Goal: Transaction & Acquisition: Book appointment/travel/reservation

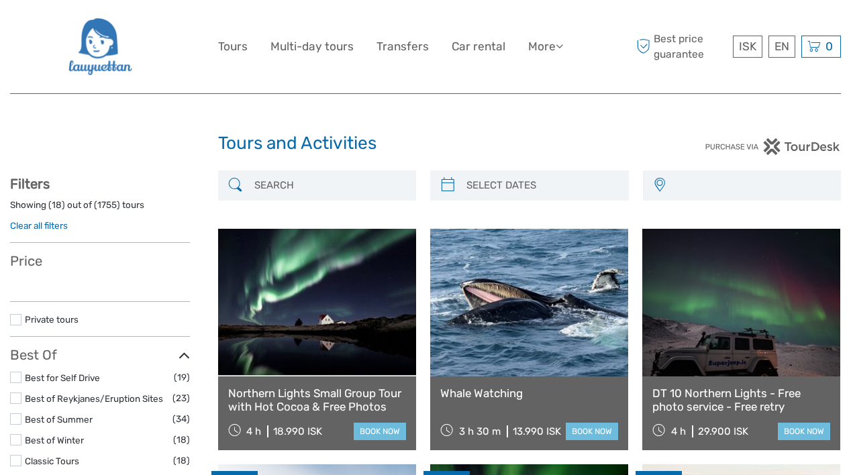
select select
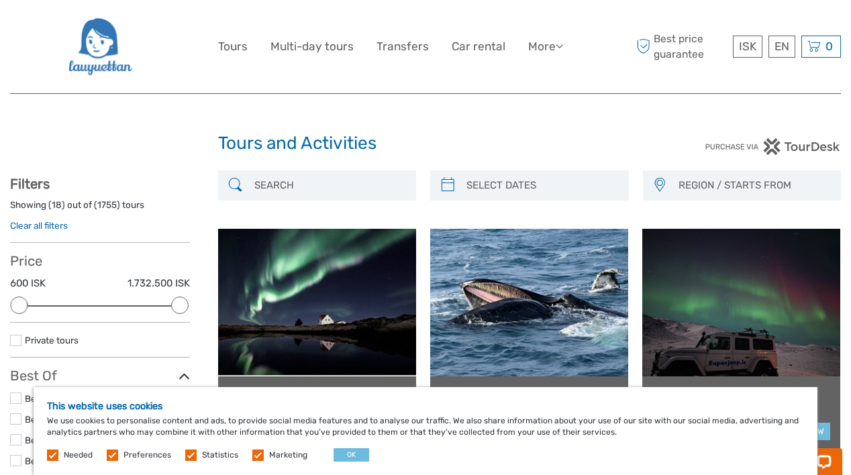
click at [62, 456] on span "Needed" at bounding box center [71, 454] width 48 height 9
click at [113, 453] on label at bounding box center [112, 455] width 11 height 11
click at [0, 0] on input "checkbox" at bounding box center [0, 0] width 0 height 0
click at [168, 454] on label "Preferences" at bounding box center [148, 455] width 48 height 11
click at [0, 0] on input "checkbox" at bounding box center [0, 0] width 0 height 0
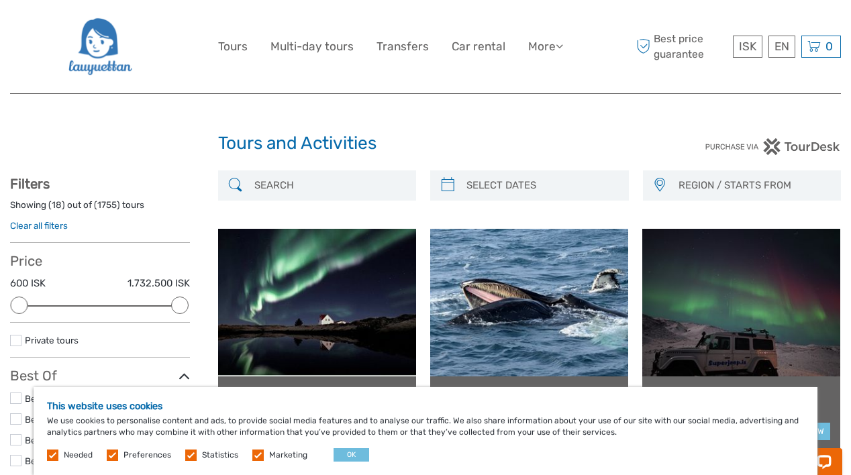
click at [188, 454] on label at bounding box center [190, 455] width 11 height 11
click at [0, 0] on input "checkbox" at bounding box center [0, 0] width 0 height 0
click at [258, 460] on label at bounding box center [257, 455] width 11 height 11
click at [0, 0] on input "checkbox" at bounding box center [0, 0] width 0 height 0
click at [109, 450] on label at bounding box center [112, 455] width 11 height 11
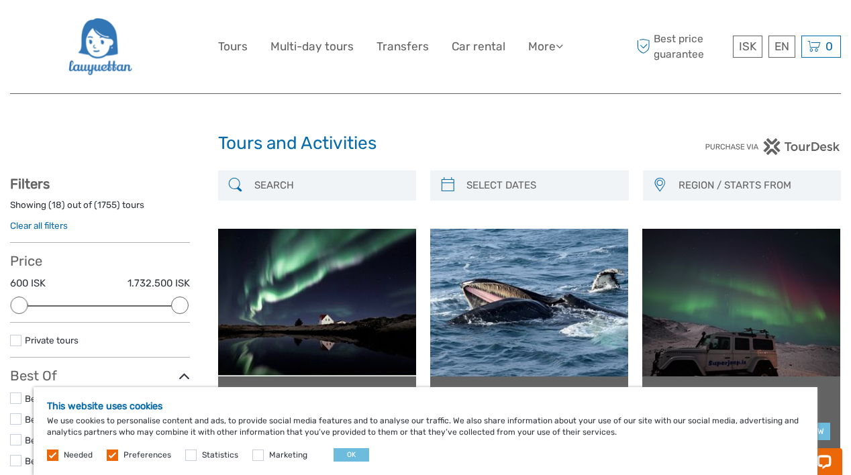
click at [0, 0] on input "checkbox" at bounding box center [0, 0] width 0 height 0
click at [351, 456] on button "OK" at bounding box center [352, 454] width 36 height 13
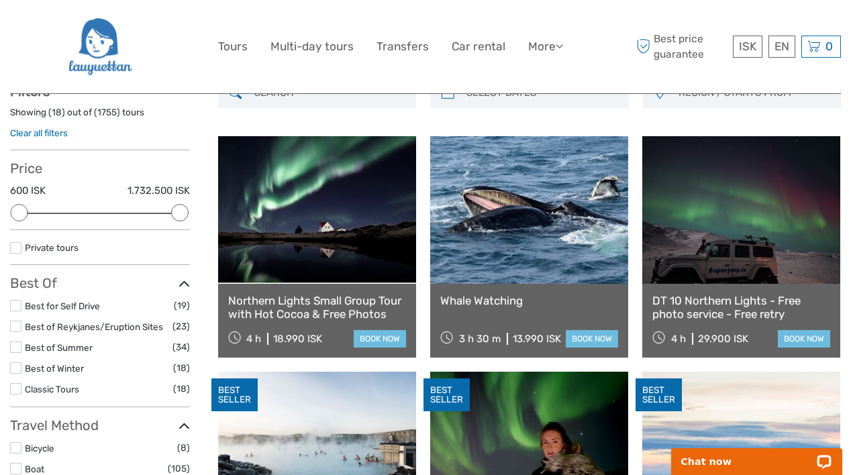
scroll to position [96, 0]
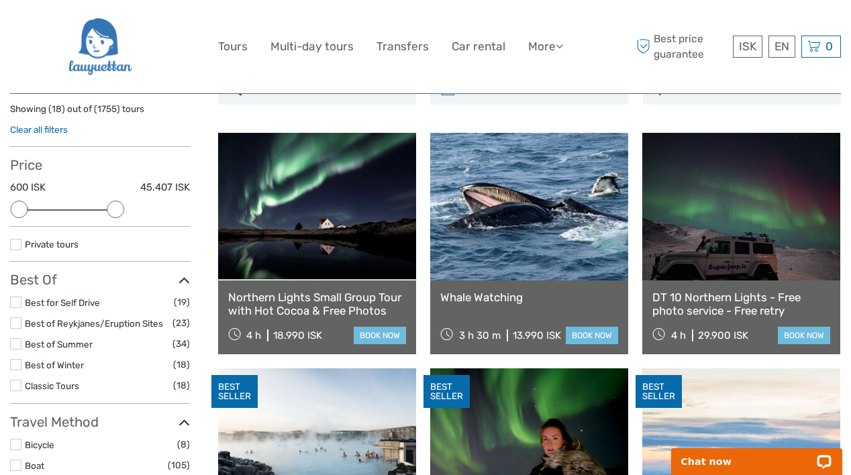
drag, startPoint x: 175, startPoint y: 203, endPoint x: 96, endPoint y: 202, distance: 79.2
click at [107, 202] on div at bounding box center [115, 209] width 17 height 17
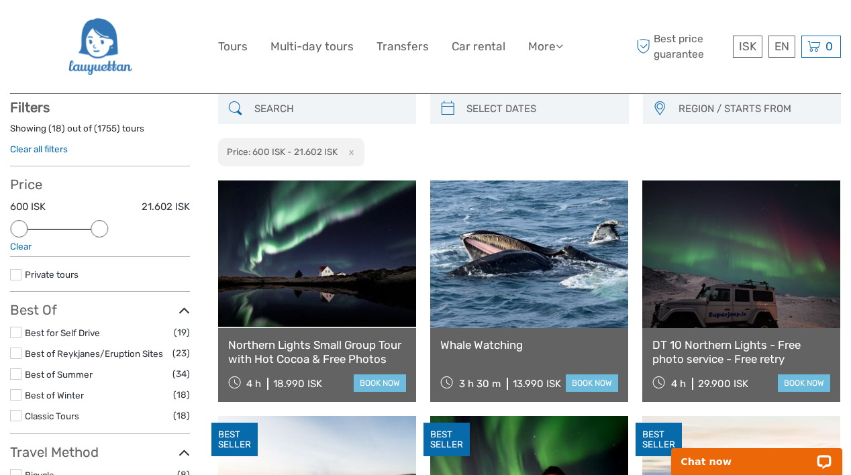
scroll to position [76, 0]
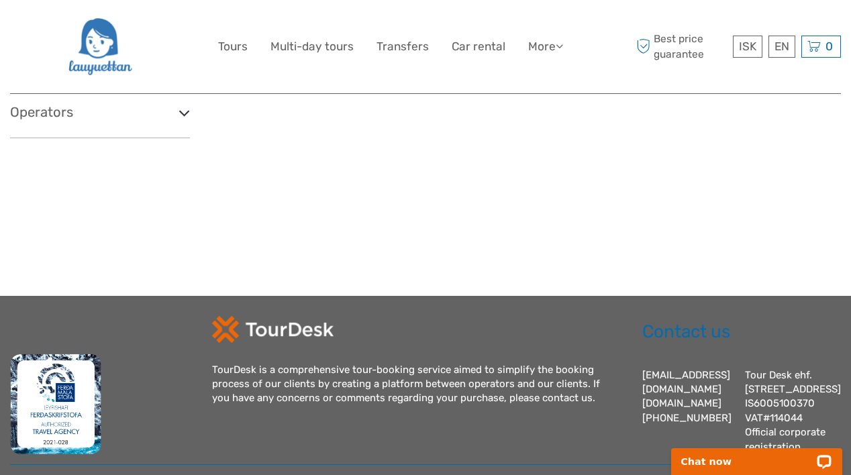
scroll to position [2184, 0]
